Goal: Transaction & Acquisition: Purchase product/service

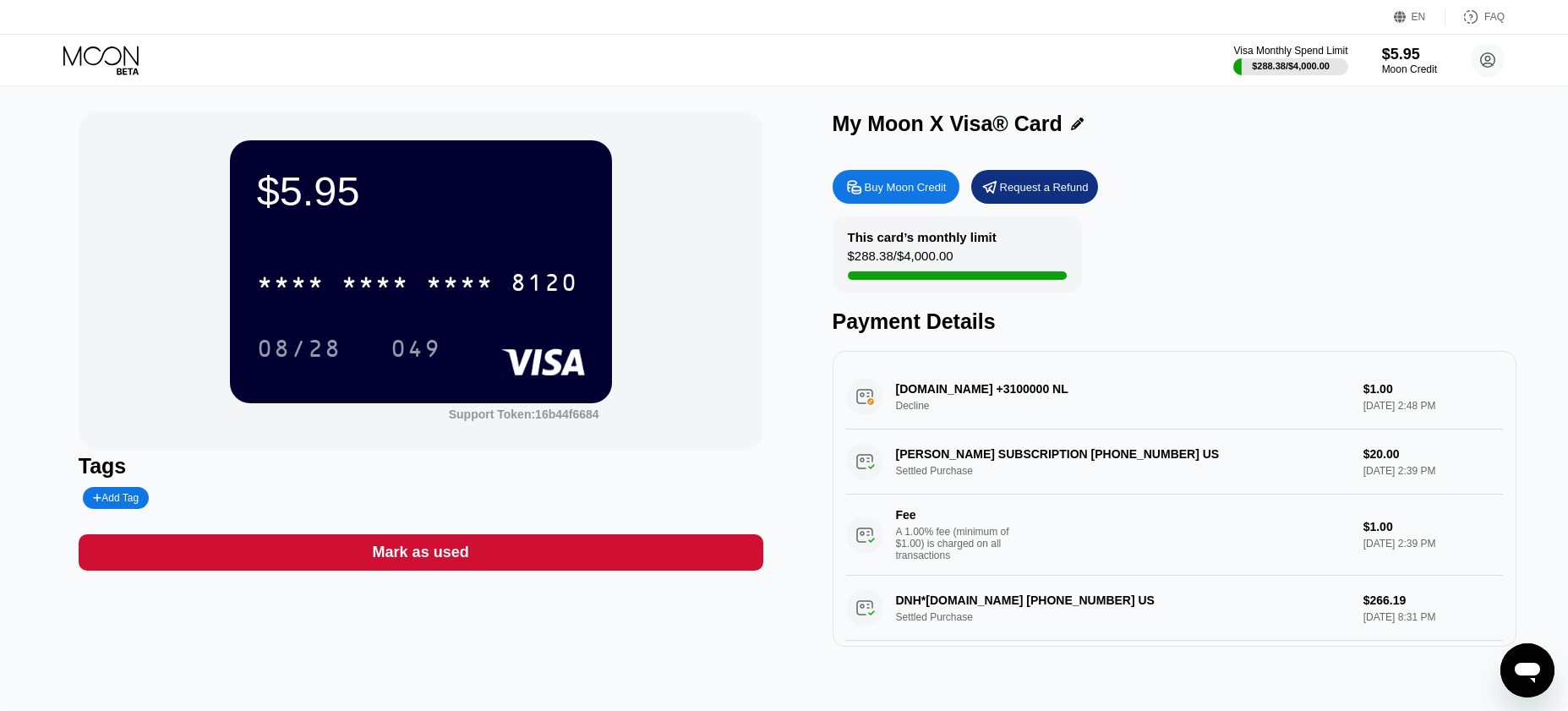
click at [991, 413] on div "DIGITALOCEAN.COM +3100000 NL Decline $1.00 Sep 20, 2025 2:48 PM" at bounding box center [1174, 398] width 657 height 66
click at [856, 406] on div "DIGITALOCEAN.COM +3100000 NL Decline $1.00 Sep 20, 2025 2:48 PM" at bounding box center [1174, 398] width 657 height 66
click at [922, 194] on div "Buy Moon Credit" at bounding box center [905, 187] width 82 height 14
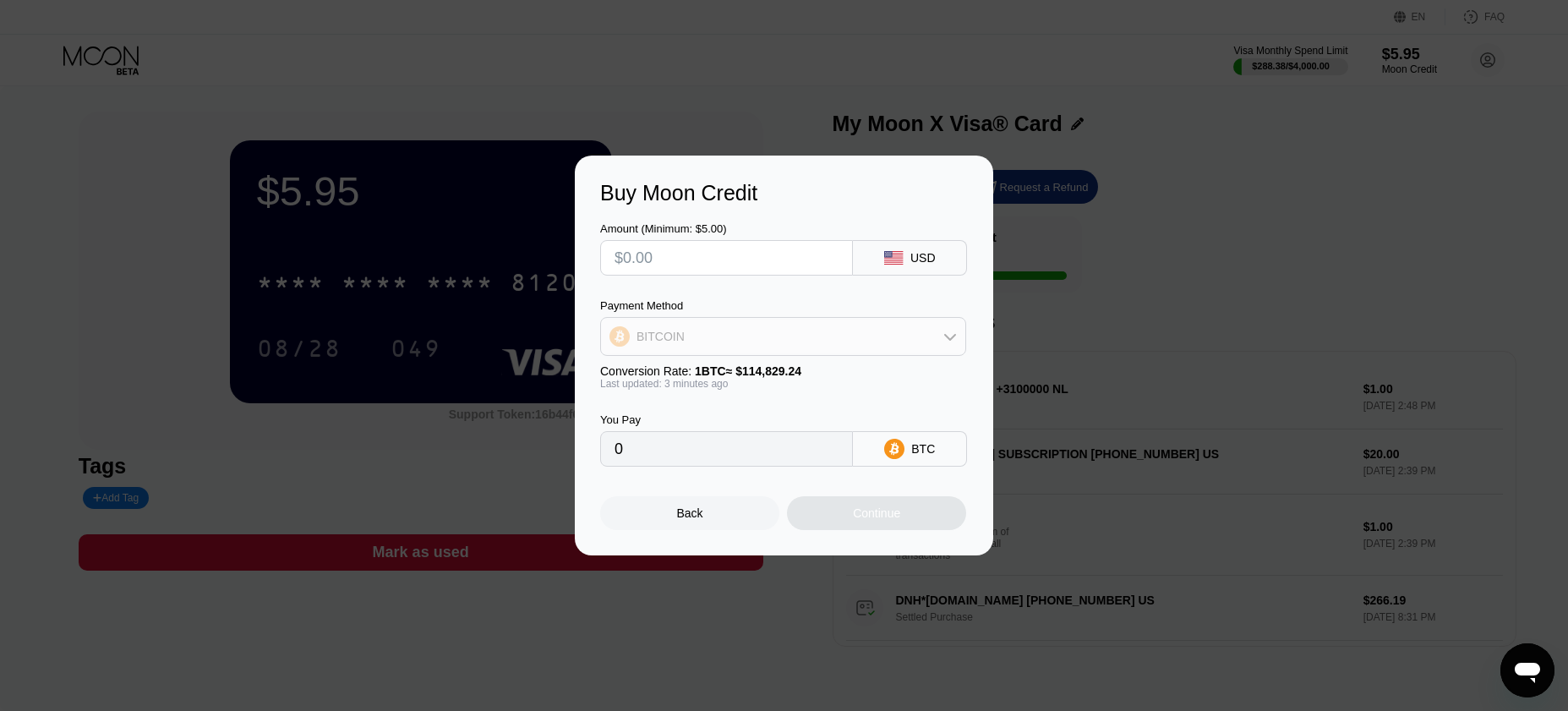
click at [800, 339] on div "BITCOIN" at bounding box center [783, 336] width 365 height 34
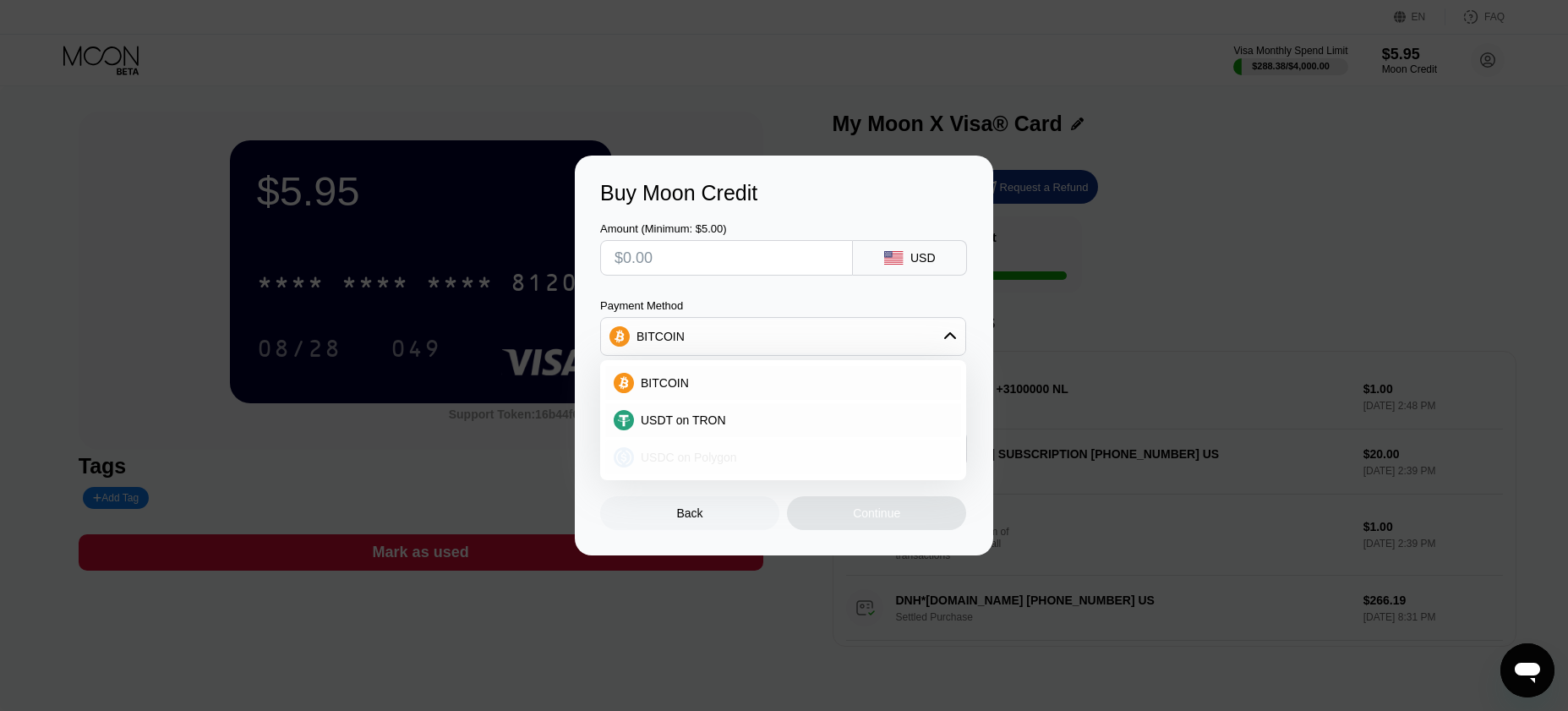
click at [701, 452] on span "USDC on Polygon" at bounding box center [688, 457] width 96 height 13
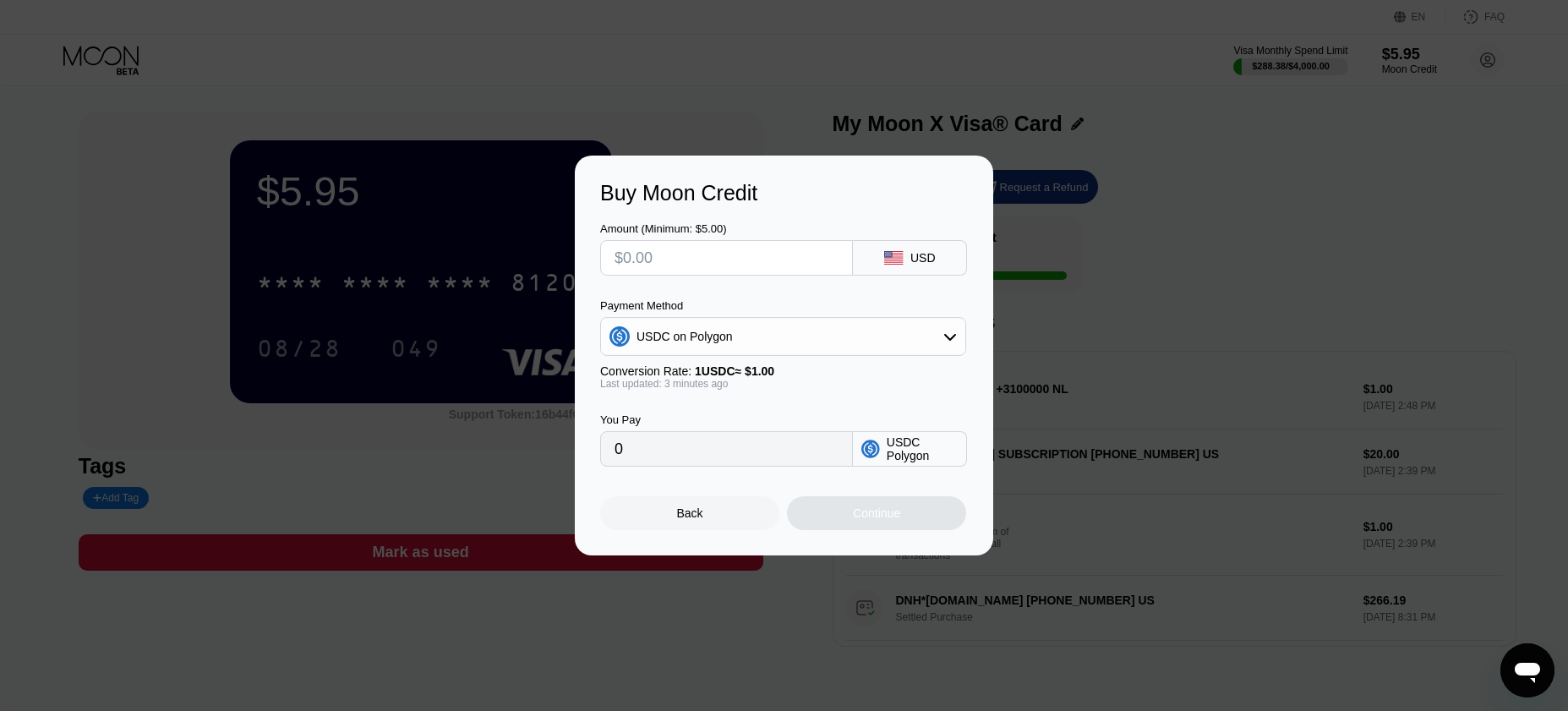
click at [765, 262] on input "text" at bounding box center [726, 258] width 224 height 34
type input "$2"
type input "2.00000000"
type input "$20"
type input "20.00000000"
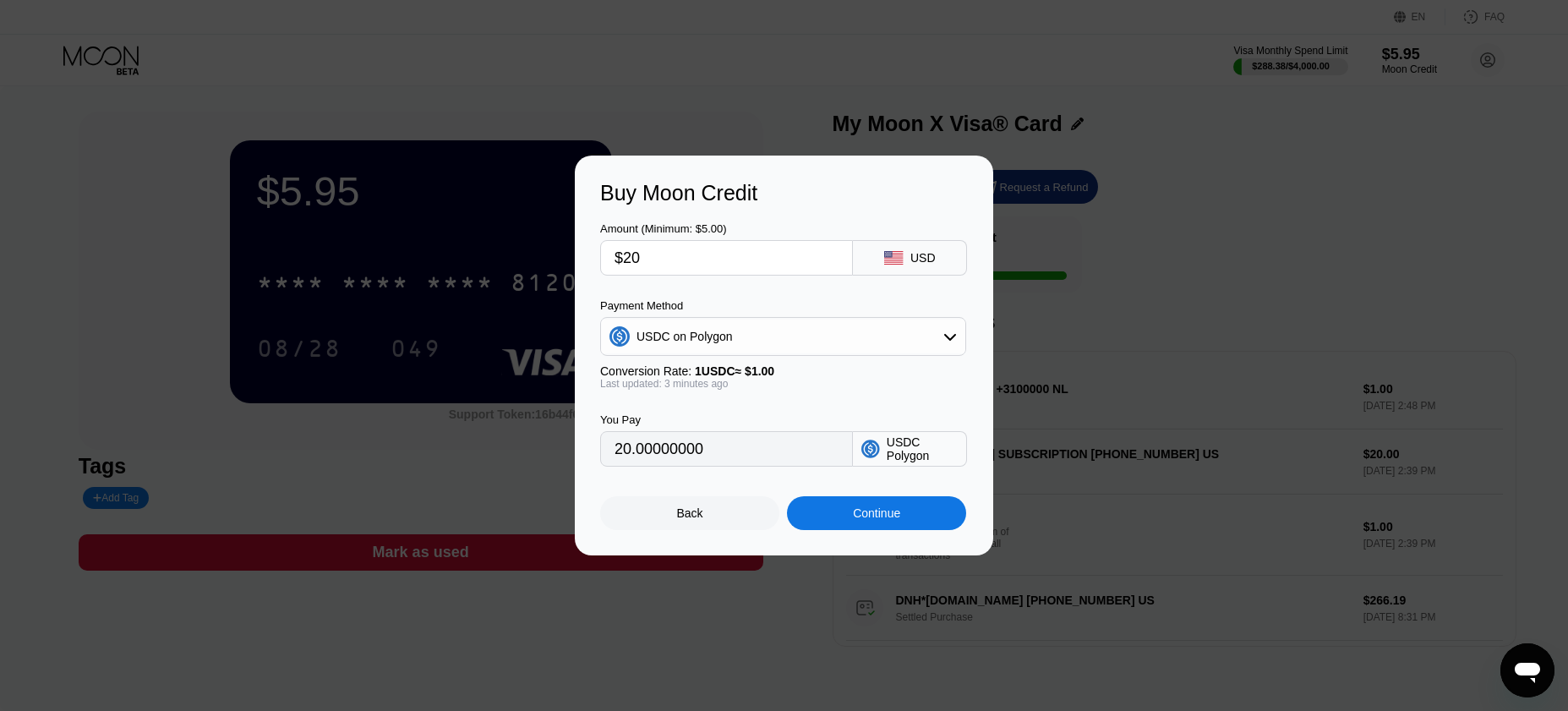
type input "$20"
click at [844, 518] on div "Continue" at bounding box center [876, 514] width 179 height 34
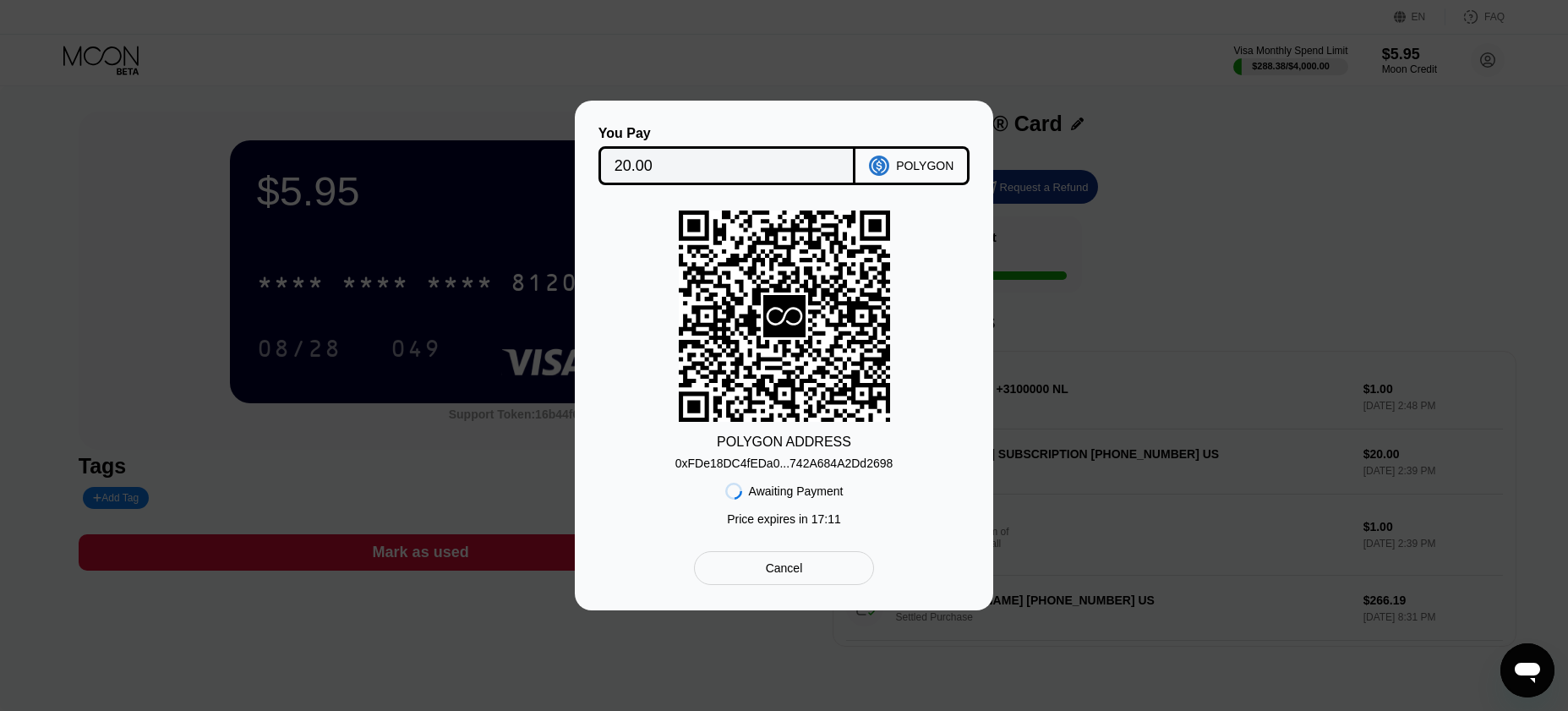
click at [817, 457] on div "0xFDe18DC4fEDa0...742A684A2Dd2698" at bounding box center [784, 463] width 218 height 13
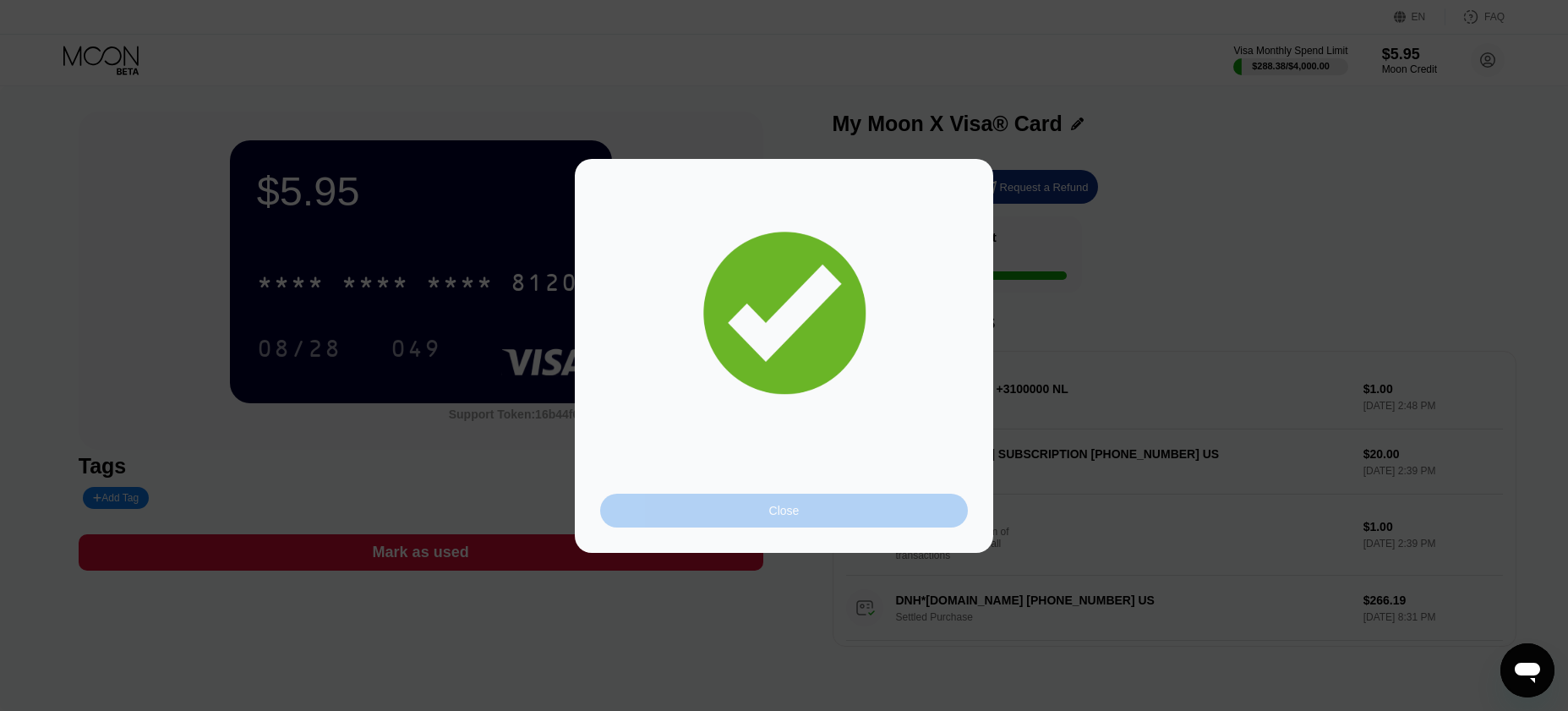
click at [815, 510] on div "Close" at bounding box center [783, 511] width 367 height 34
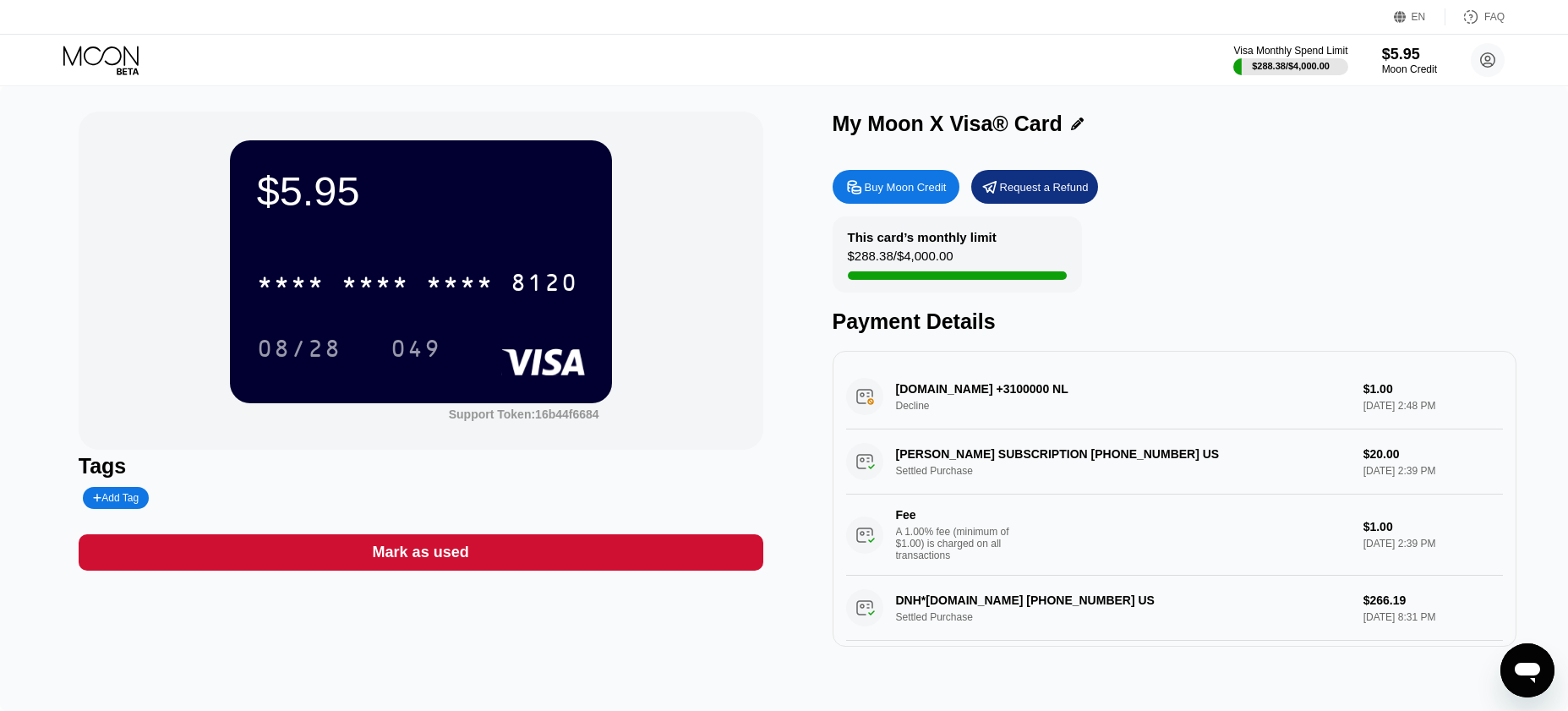
click at [1453, 269] on div "This card’s monthly limit $288.38 / $4,000.00 Payment Details" at bounding box center [1175, 274] width 685 height 118
click at [996, 400] on div "DIGITALOCEAN.COM +3100000 NL Decline $1.00 Sep 20, 2025 2:48 PM" at bounding box center [1174, 398] width 657 height 66
click at [673, 48] on div "Visa Monthly Spend Limit $288.38 / $4,000.00 $5.95 Moon Credit mark.ledford@pro…" at bounding box center [784, 59] width 1568 height 50
click at [758, 208] on div "$5.95 * * * * * * * * * * * * 8120 08/28 049 Support Token: 16b44f6684" at bounding box center [421, 281] width 685 height 338
